Goal: Information Seeking & Learning: Learn about a topic

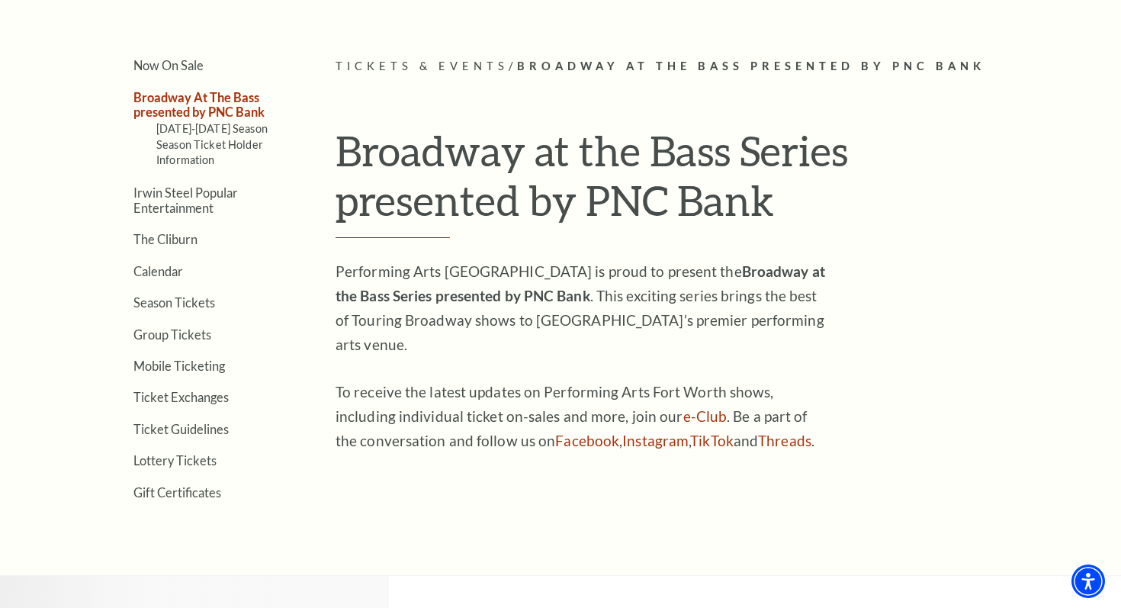
scroll to position [371, 0]
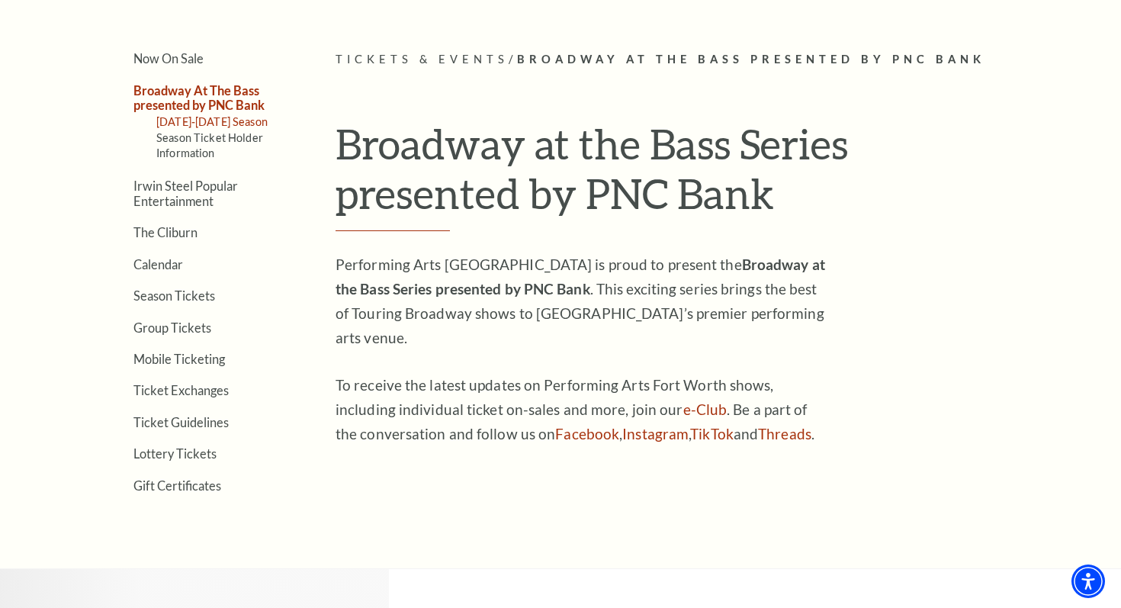
click at [225, 121] on link "[DATE]-[DATE] Season" at bounding box center [211, 121] width 111 height 13
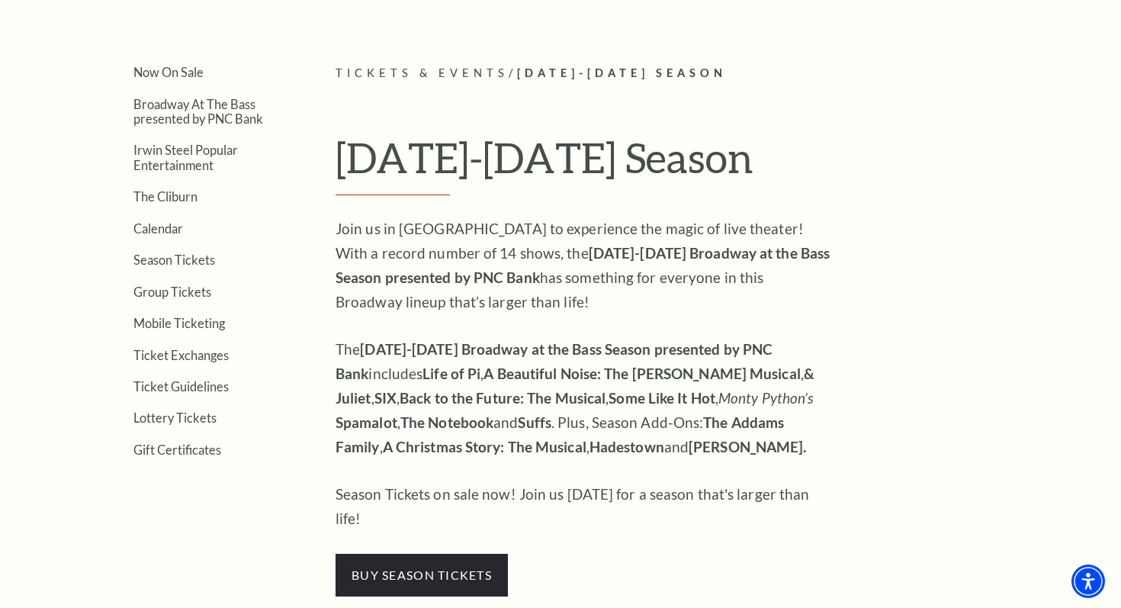
scroll to position [355, 0]
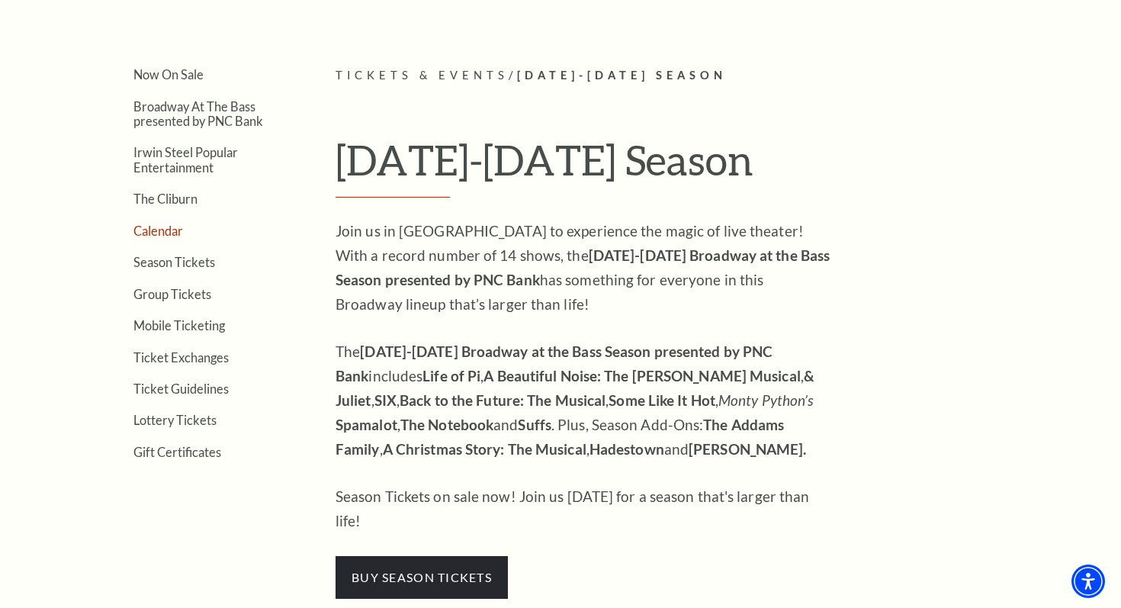
click at [180, 229] on link "Calendar" at bounding box center [158, 230] width 50 height 14
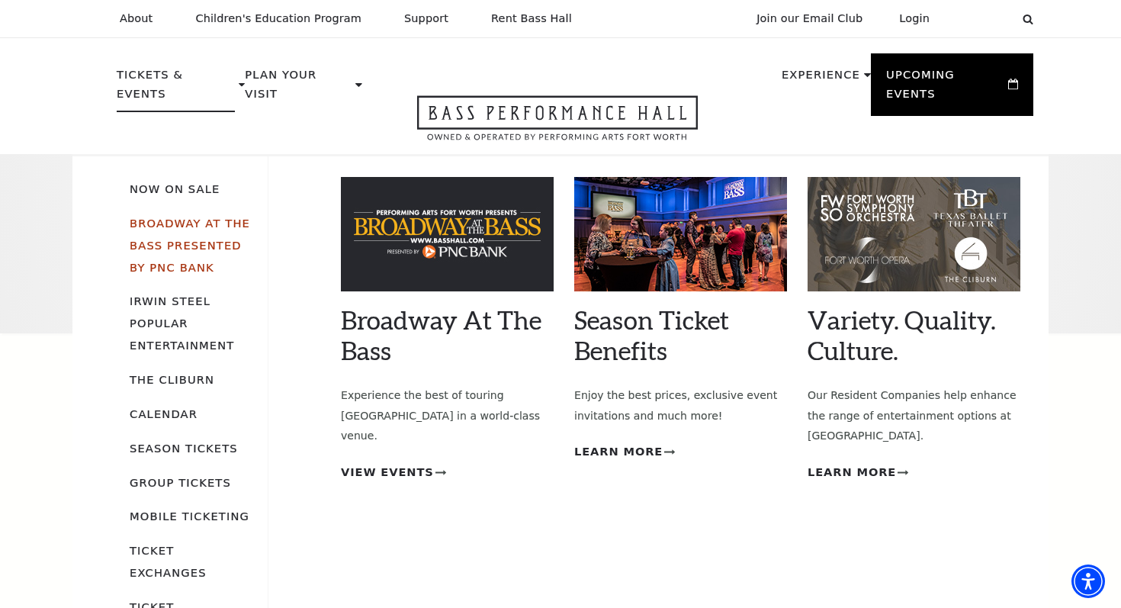
click at [186, 217] on link "Broadway At The Bass presented by PNC Bank" at bounding box center [190, 245] width 120 height 57
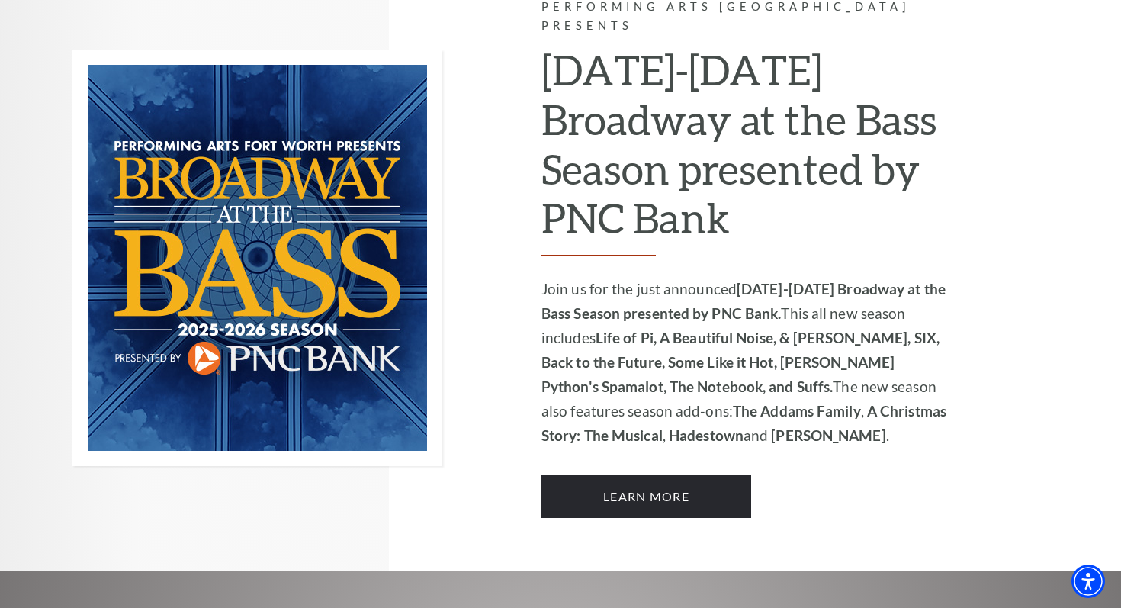
scroll to position [993, 0]
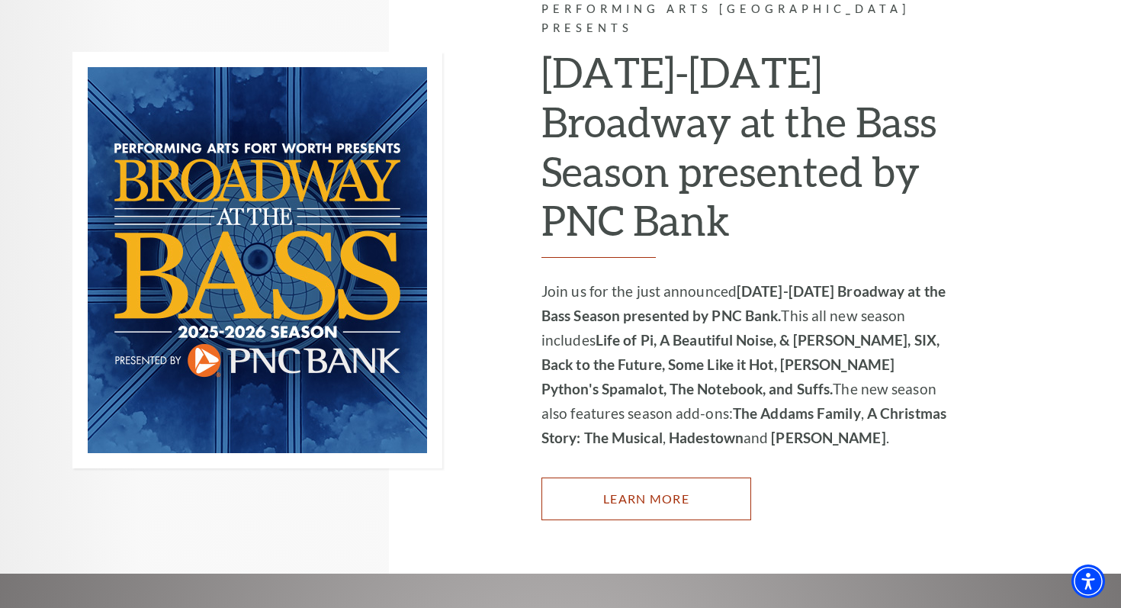
click at [578, 479] on link "Learn More" at bounding box center [646, 498] width 210 height 43
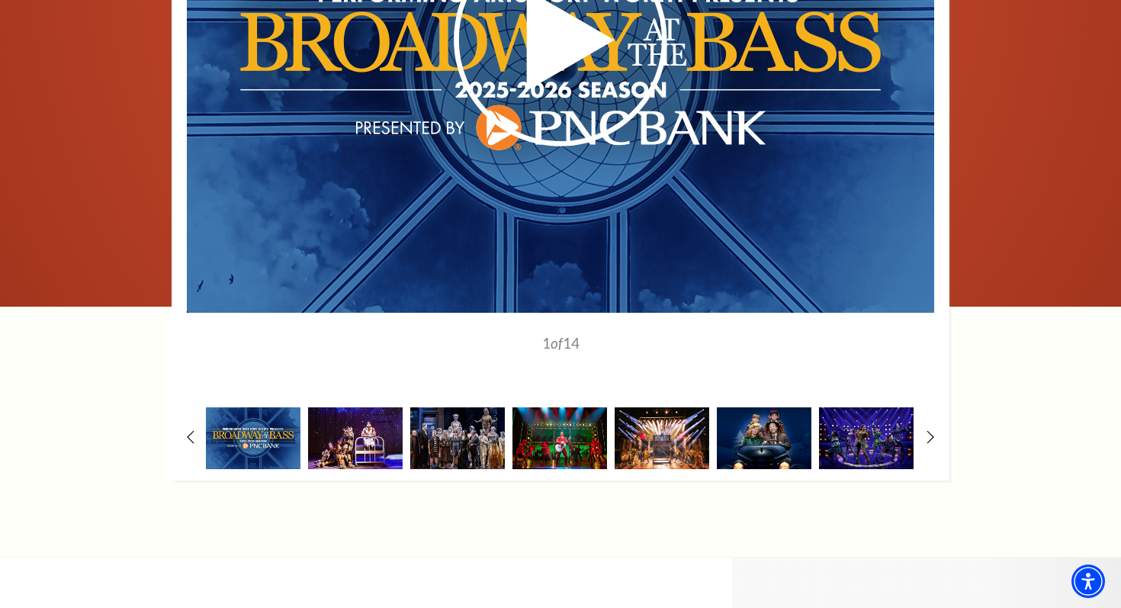
scroll to position [1287, 0]
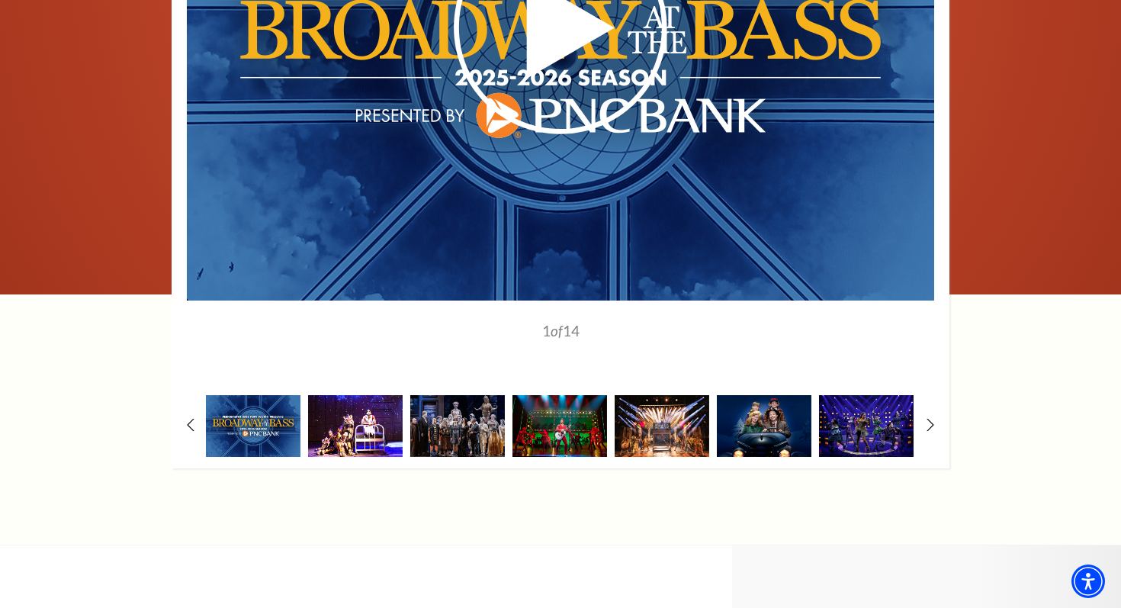
click at [354, 409] on img at bounding box center [355, 426] width 95 height 62
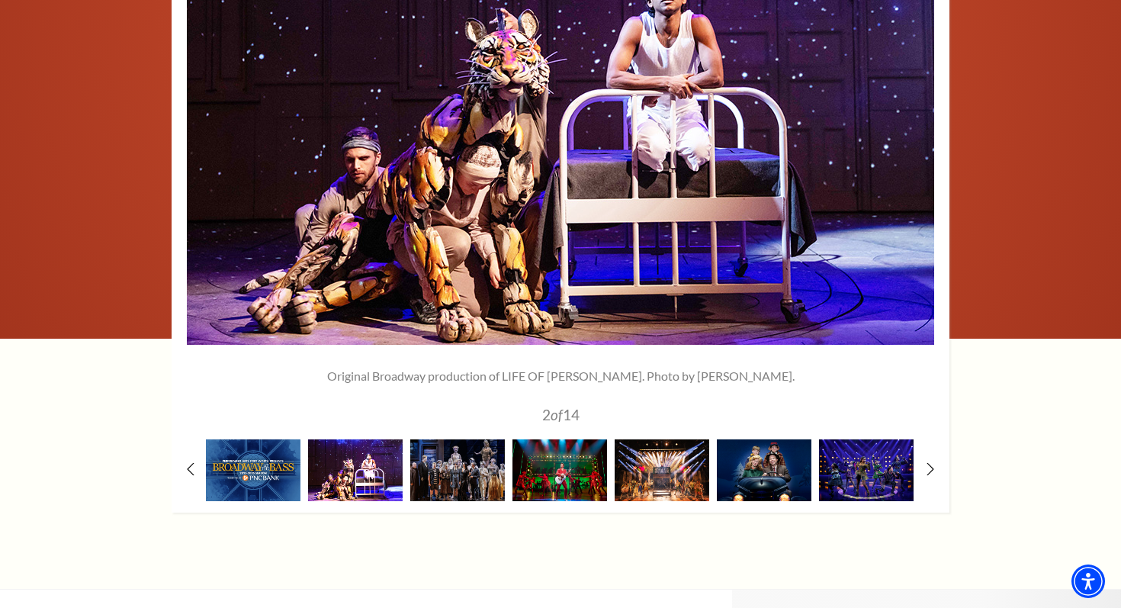
scroll to position [1256, 0]
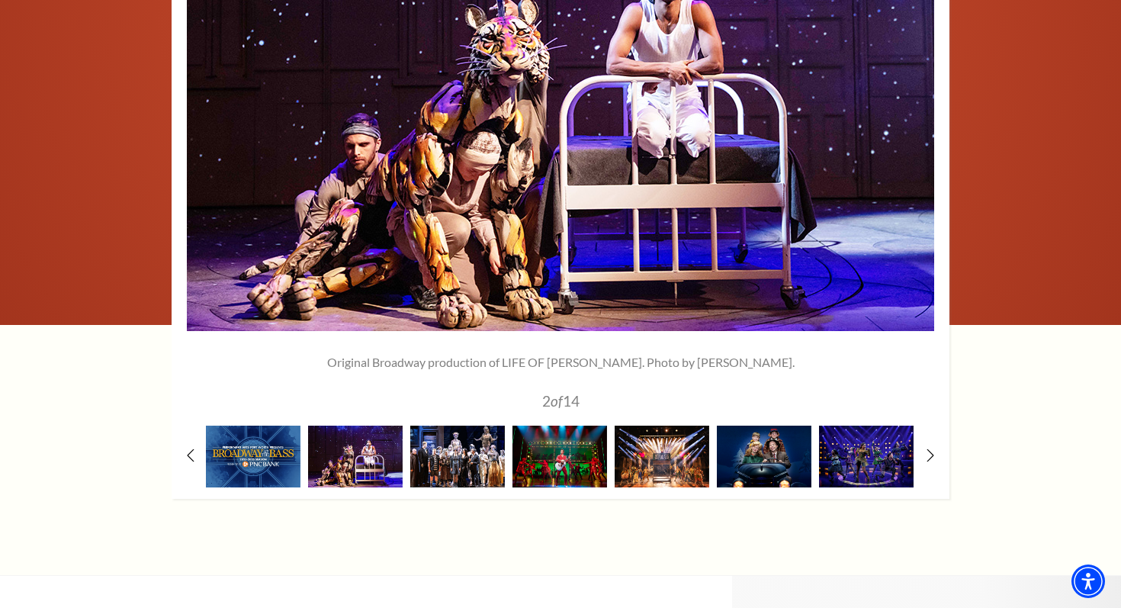
click at [459, 437] on img at bounding box center [457, 456] width 95 height 62
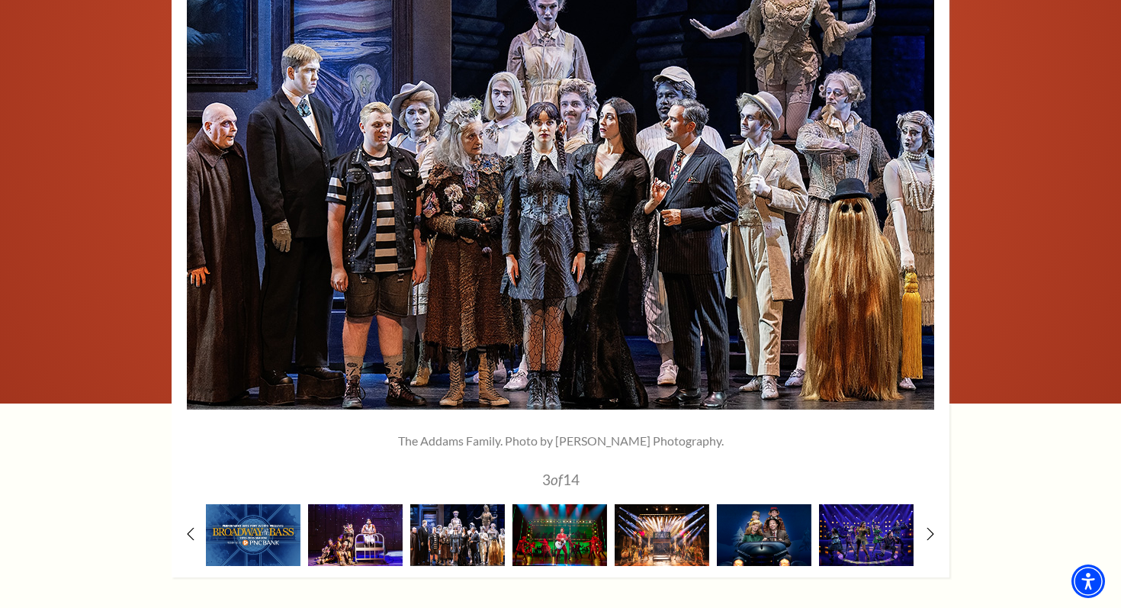
scroll to position [1211, 0]
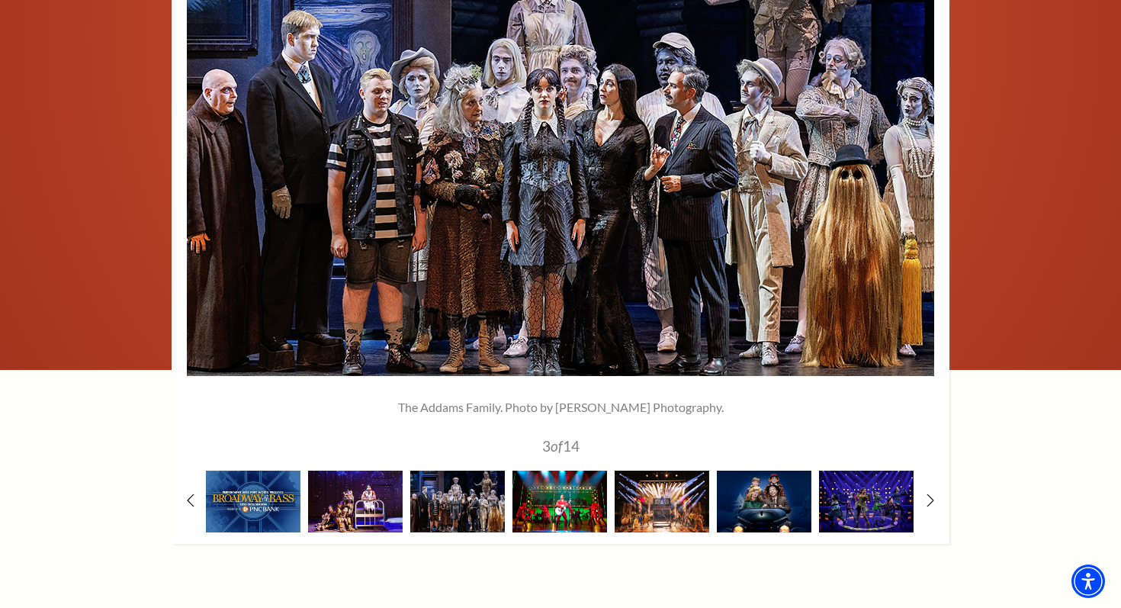
click at [553, 483] on img at bounding box center [559, 501] width 95 height 62
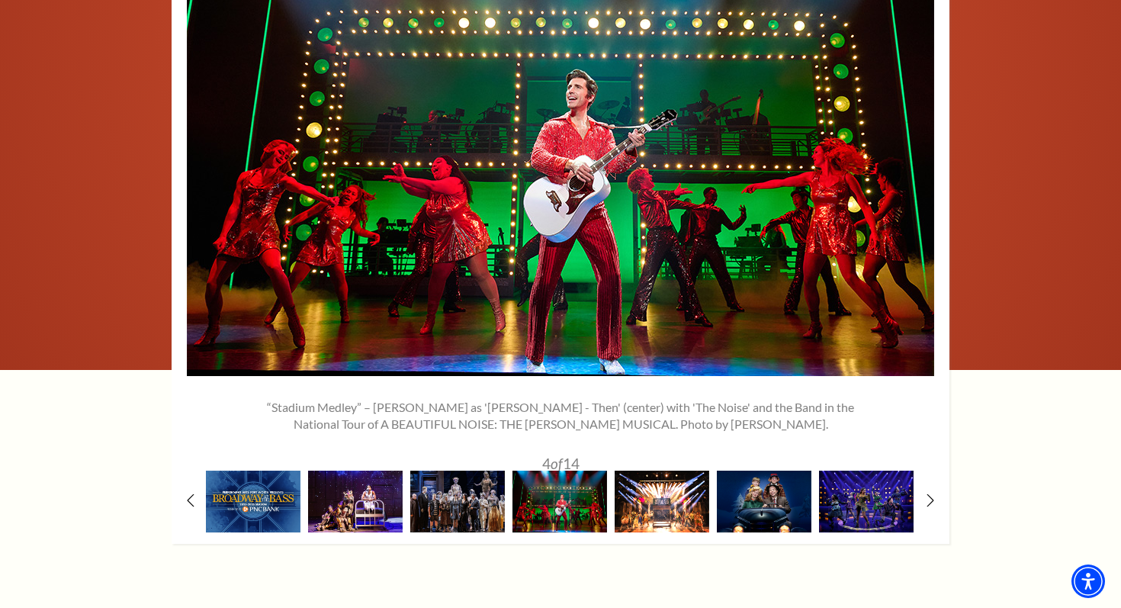
click at [663, 485] on img at bounding box center [661, 501] width 95 height 62
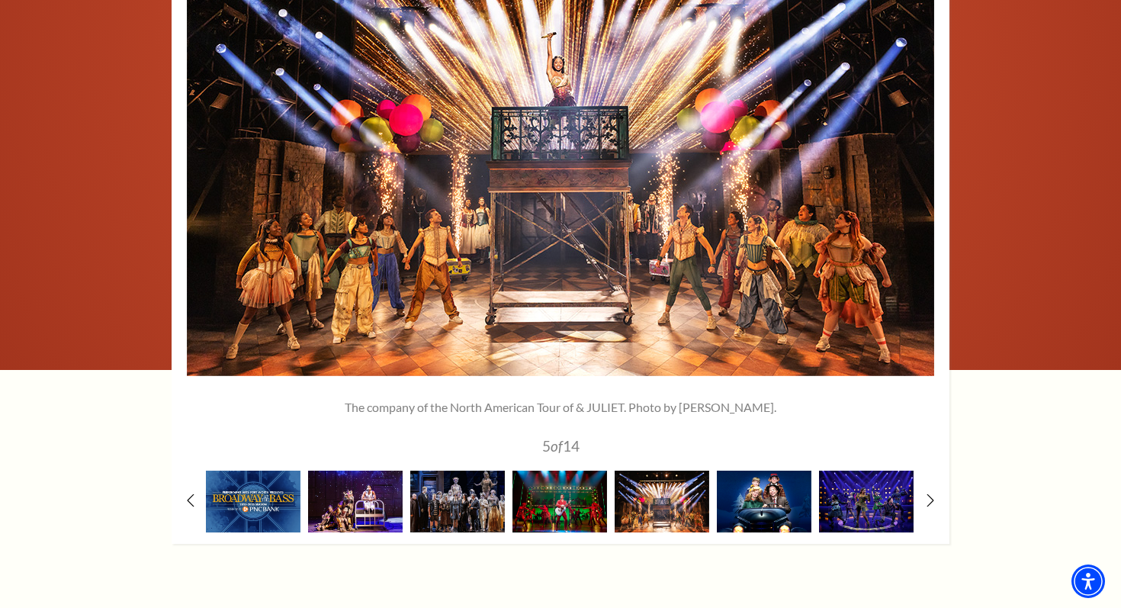
click at [755, 492] on img at bounding box center [764, 501] width 95 height 62
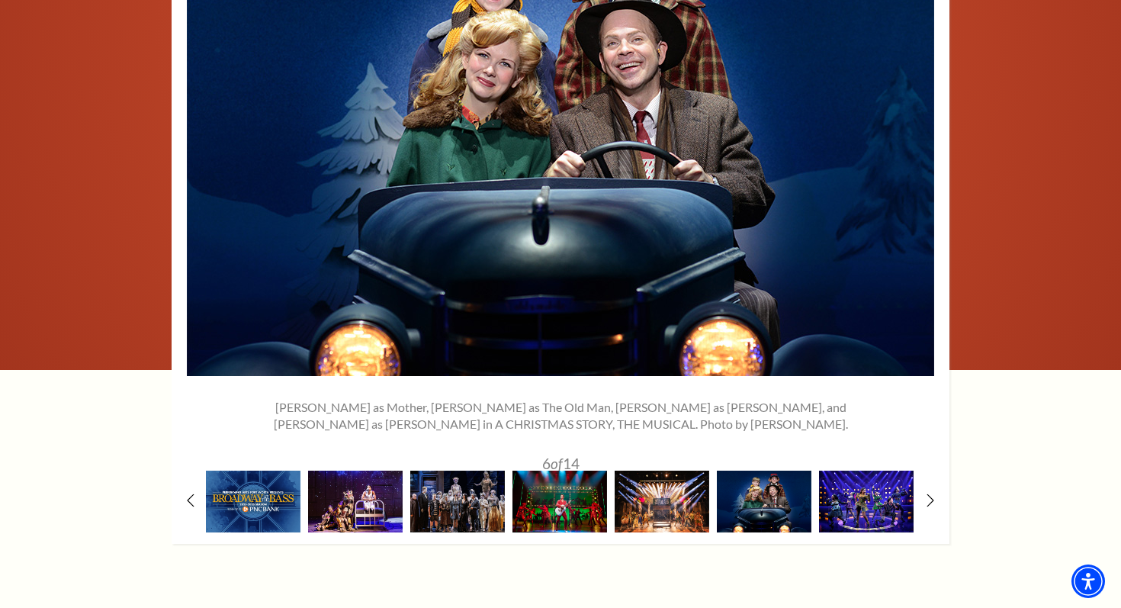
click at [850, 503] on img at bounding box center [866, 501] width 95 height 62
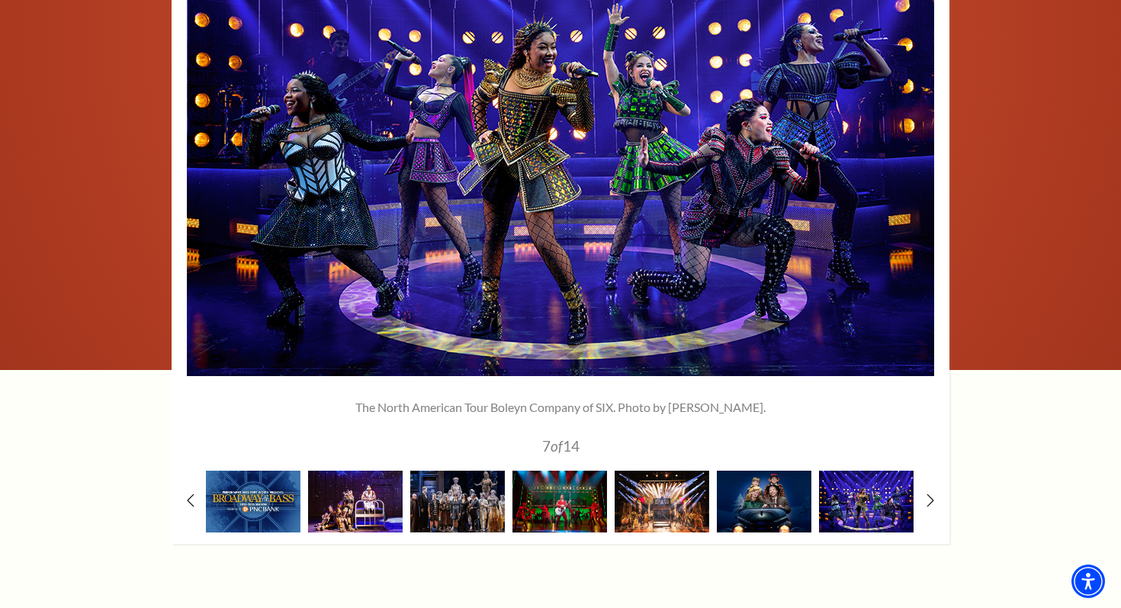
click at [854, 470] on img at bounding box center [866, 501] width 95 height 62
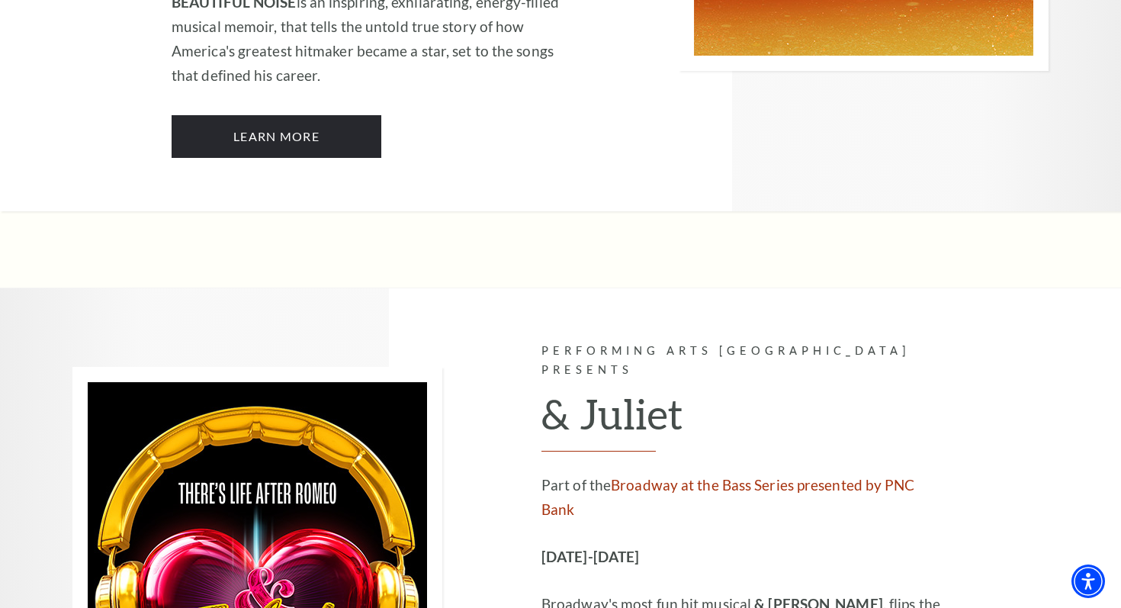
scroll to position [4132, 0]
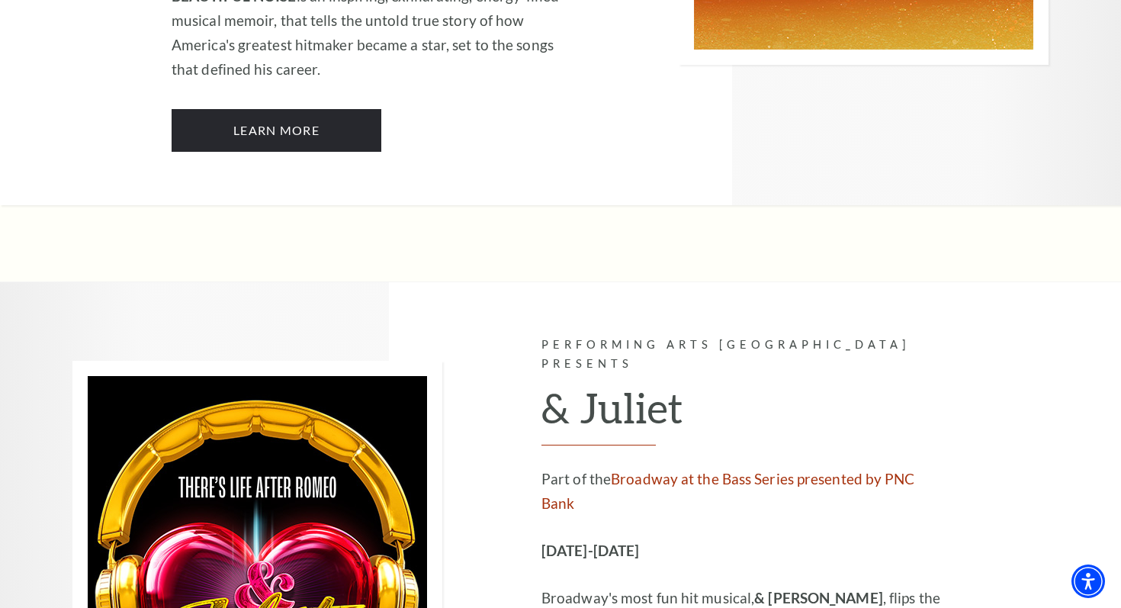
click at [494, 282] on div at bounding box center [306, 568] width 469 height 573
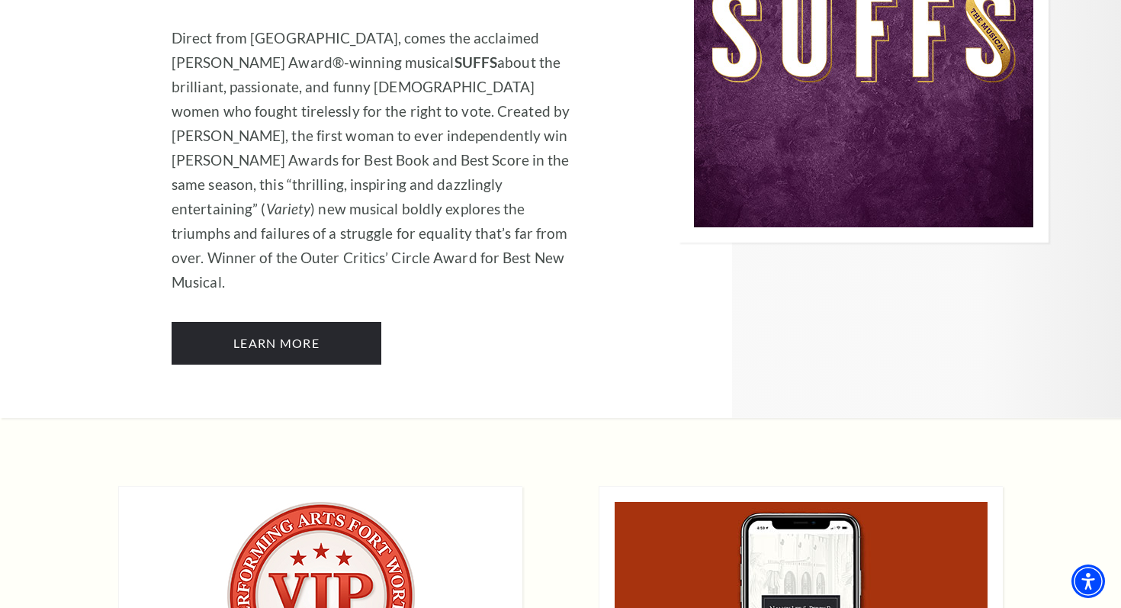
scroll to position [11543, 0]
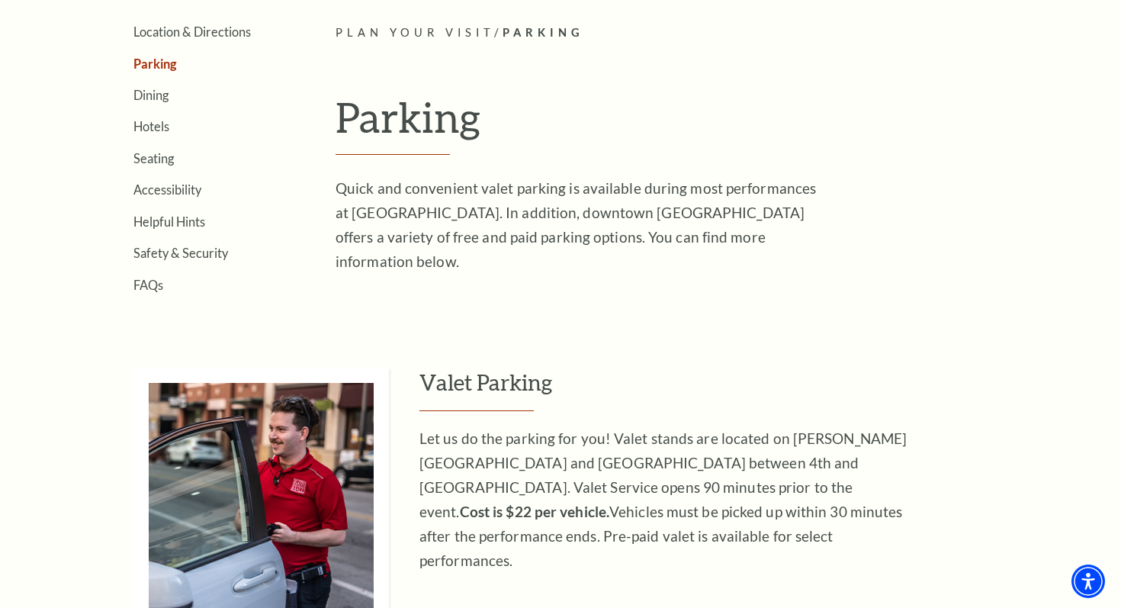
scroll to position [395, 0]
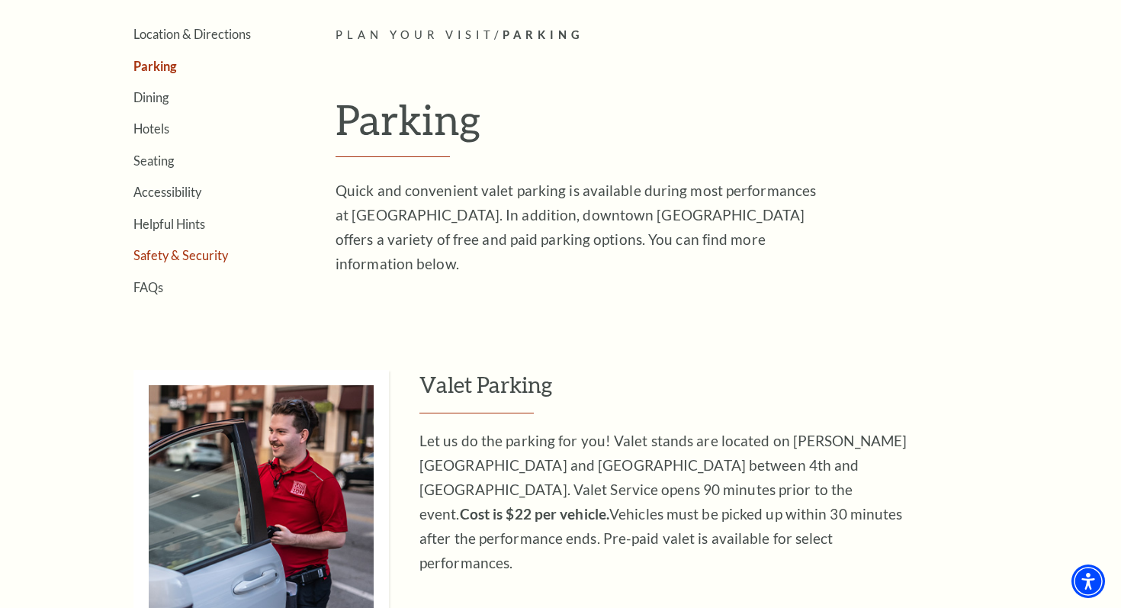
click at [216, 259] on link "Safety & Security" at bounding box center [180, 255] width 95 height 14
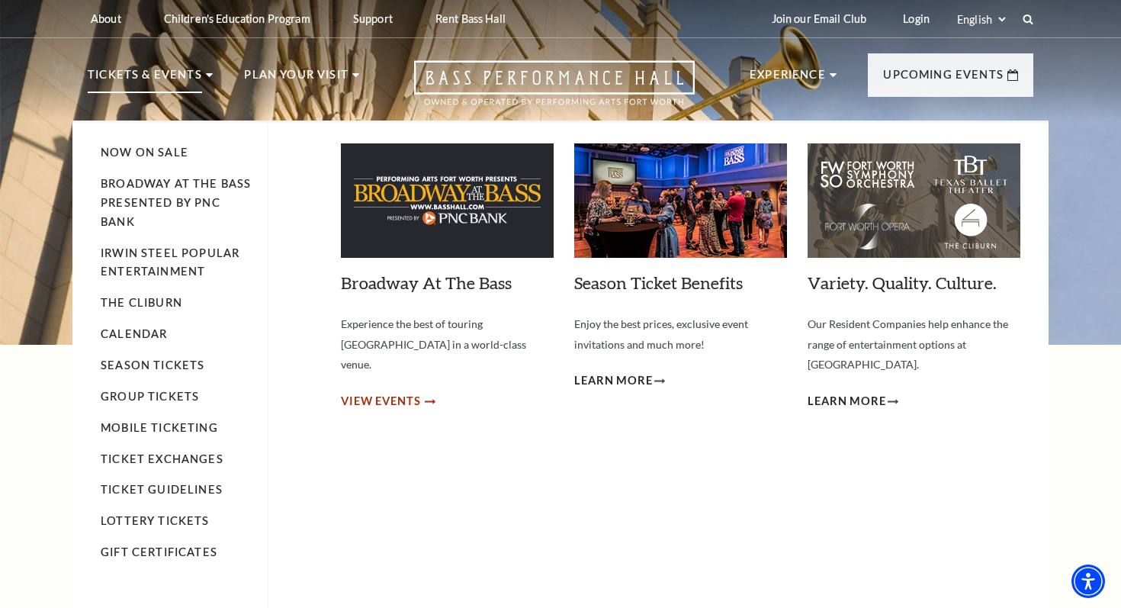
click at [383, 392] on span "View Events" at bounding box center [381, 401] width 80 height 19
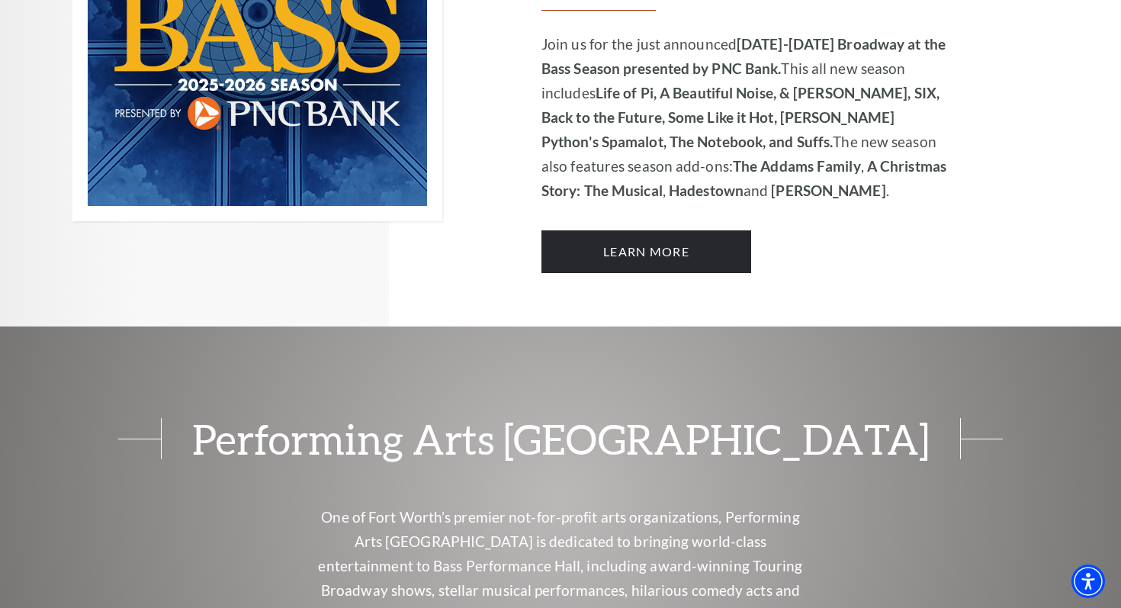
scroll to position [1232, 0]
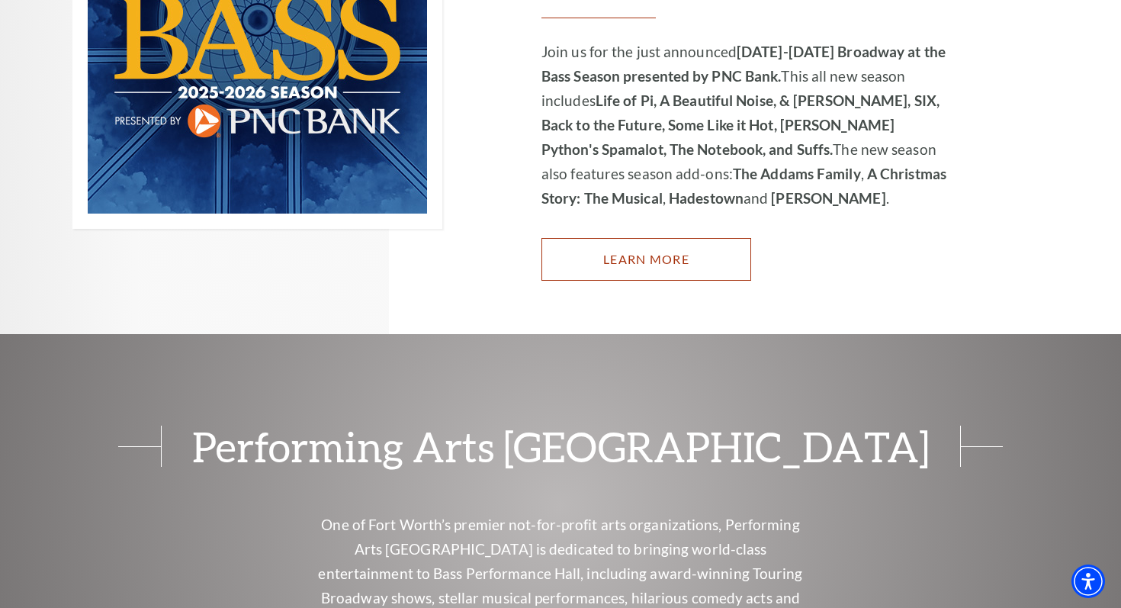
click at [618, 238] on link "Learn More" at bounding box center [646, 259] width 210 height 43
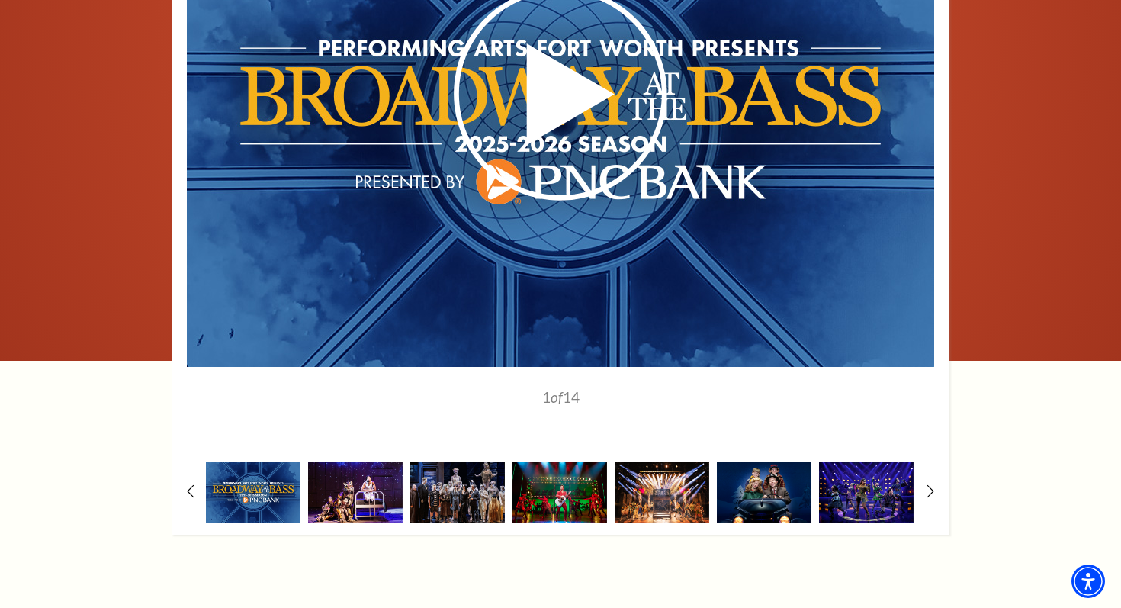
scroll to position [1227, 0]
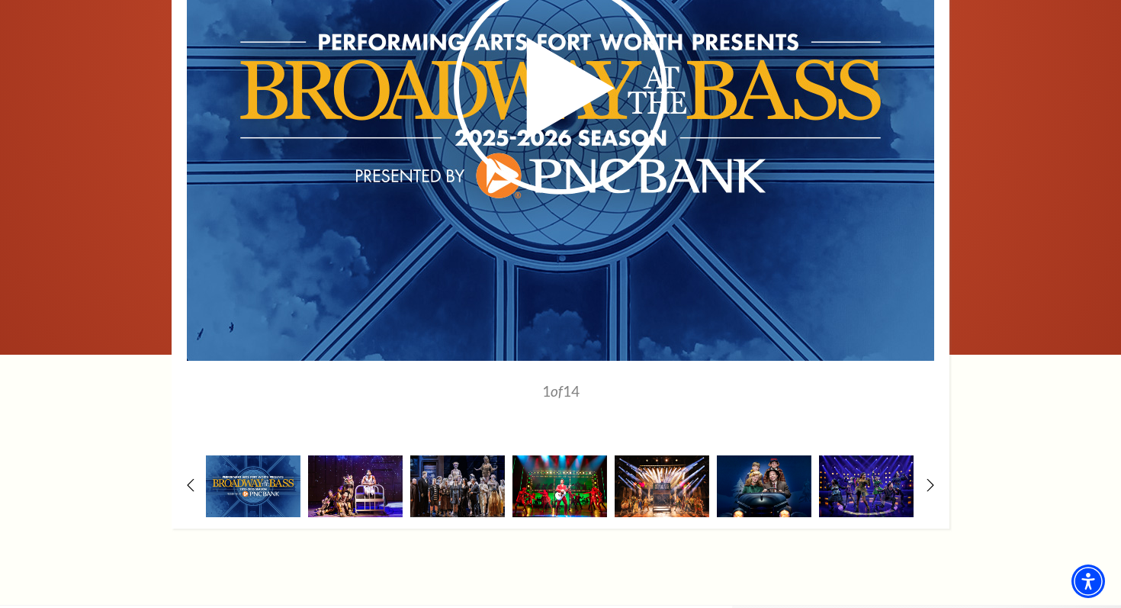
click at [557, 462] on img at bounding box center [559, 486] width 95 height 62
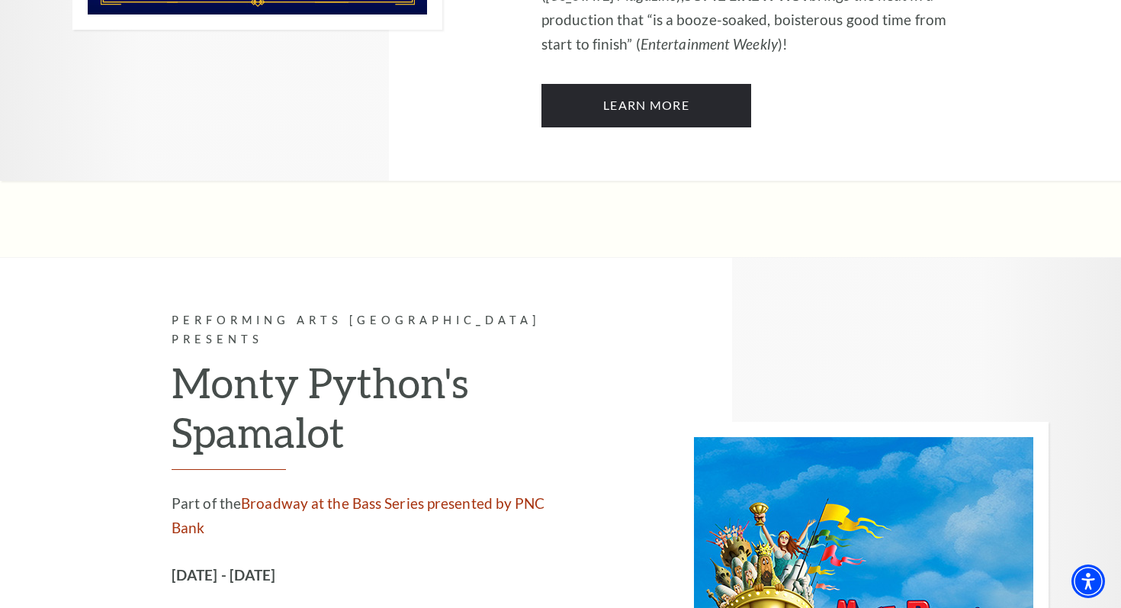
scroll to position [7860, 0]
